Goal: Information Seeking & Learning: Learn about a topic

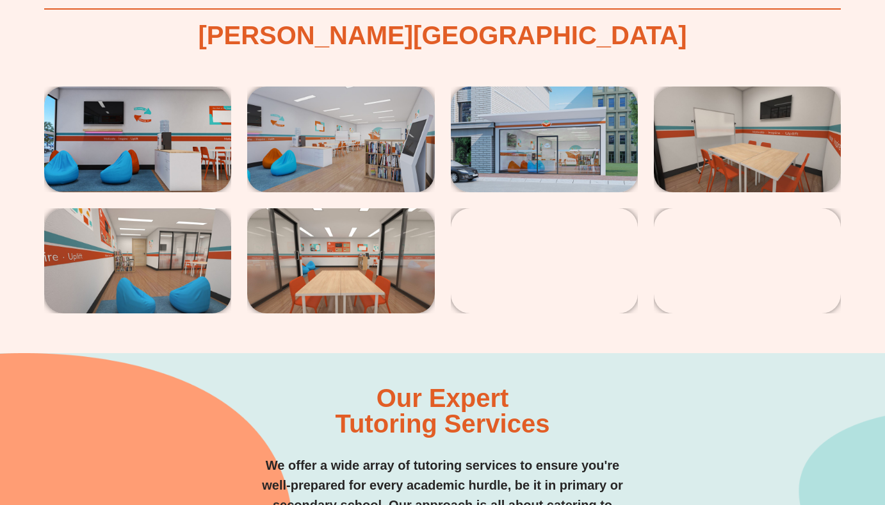
scroll to position [2630, 0]
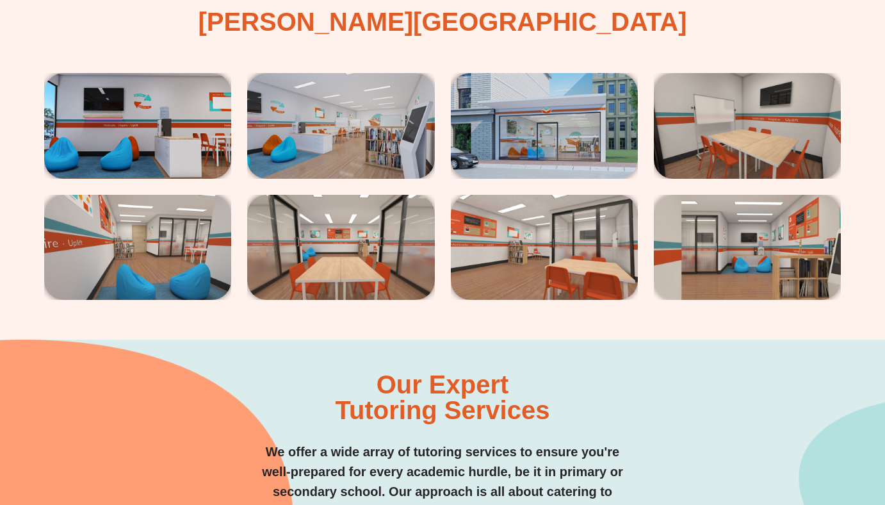
click at [520, 113] on img at bounding box center [544, 125] width 187 height 105
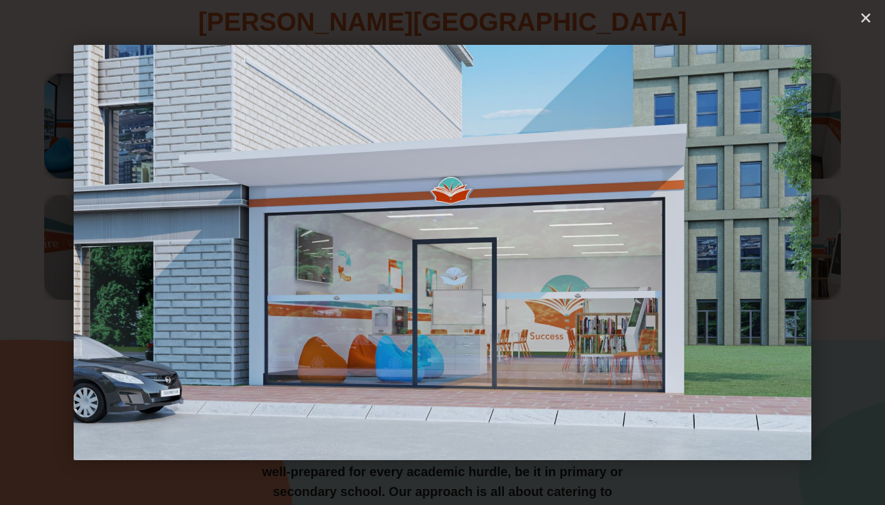
scroll to position [2737, 0]
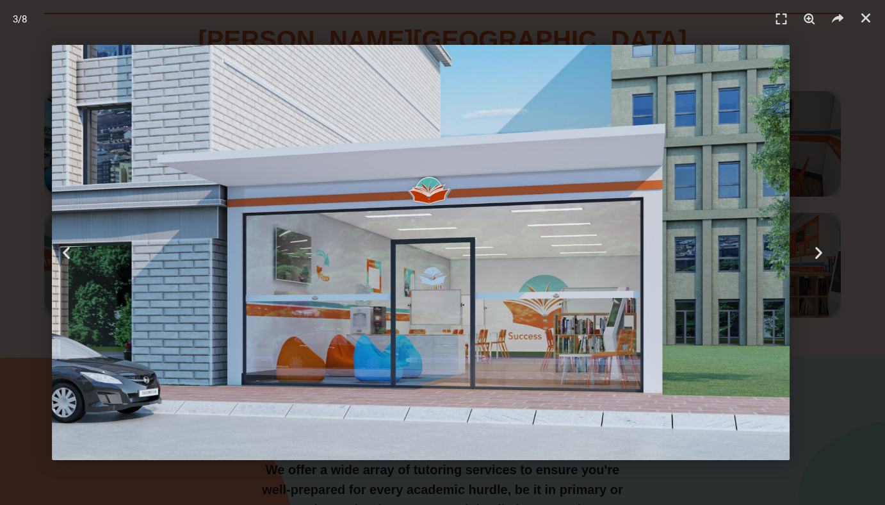
click at [166, 328] on img "3 / 8" at bounding box center [421, 252] width 738 height 415
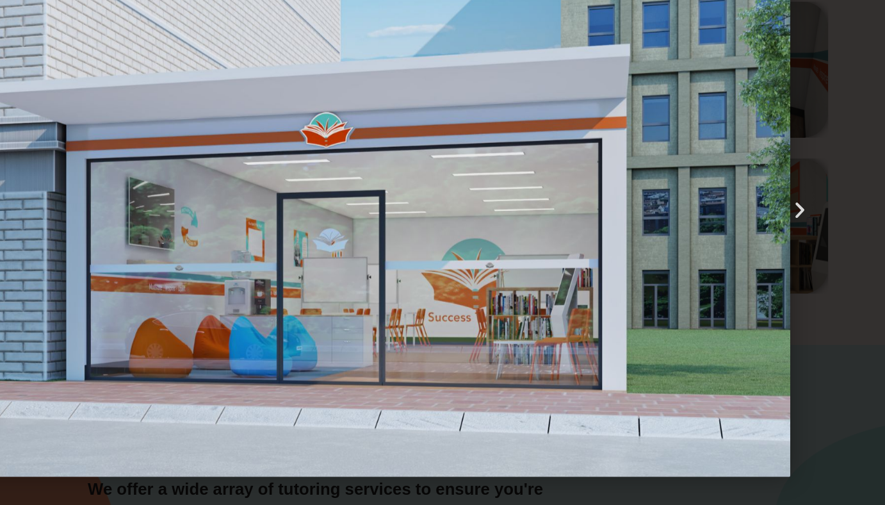
scroll to position [2737, 0]
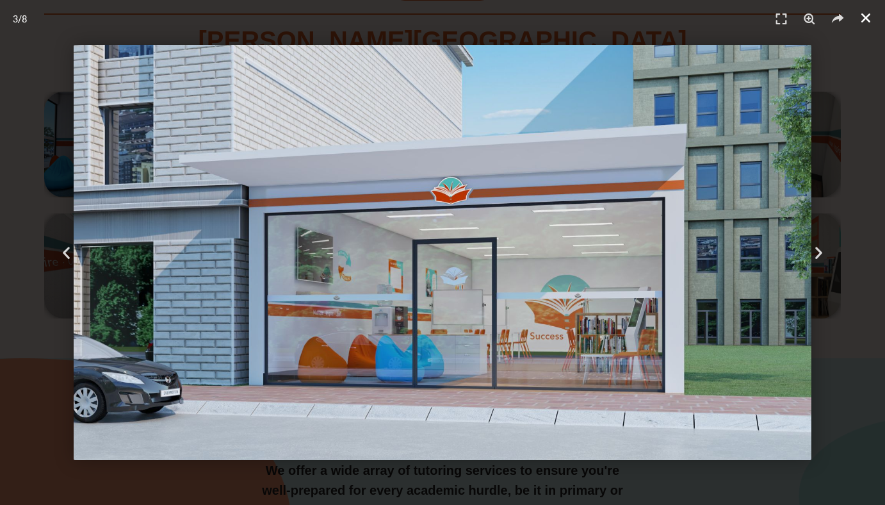
click at [859, 12] on icon "Close (Esc)" at bounding box center [865, 18] width 13 height 13
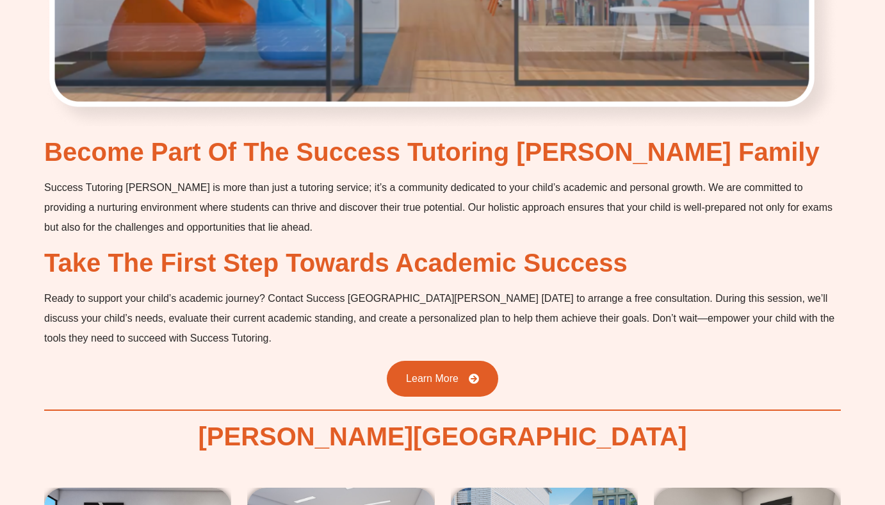
scroll to position [2512, 0]
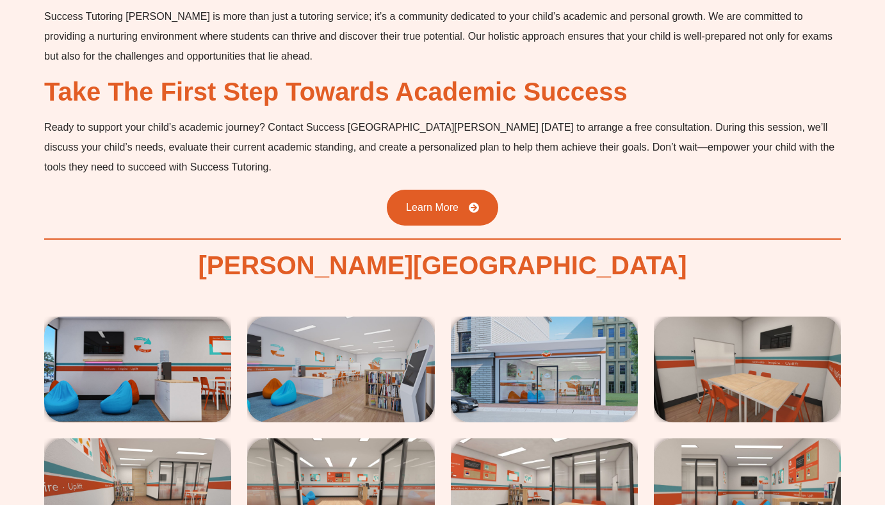
click at [525, 316] on img at bounding box center [544, 368] width 187 height 105
